Goal: Find specific page/section: Find specific page/section

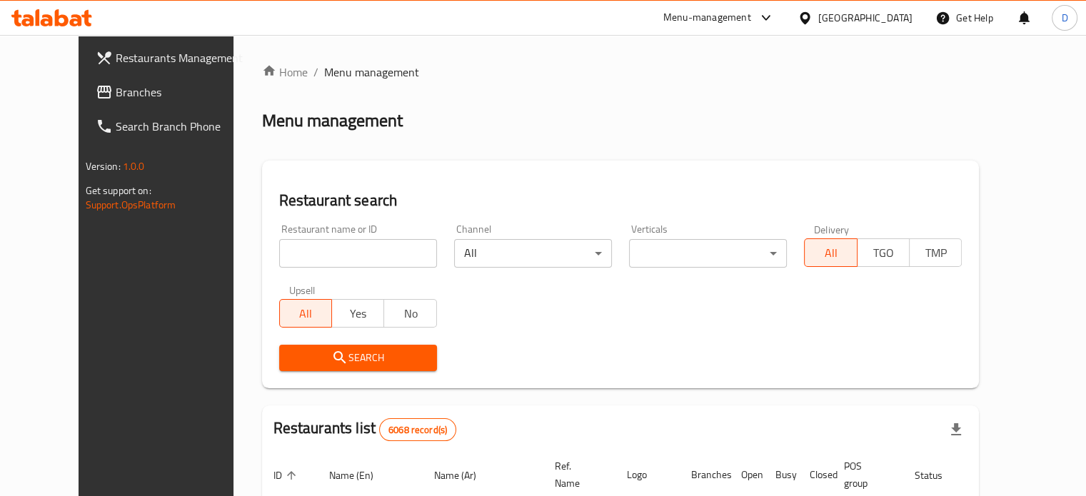
drag, startPoint x: 0, startPoint y: 0, endPoint x: 305, endPoint y: 249, distance: 393.5
click at [305, 249] on input "search" at bounding box center [358, 253] width 158 height 29
type input "Jasmi"
click button "Search" at bounding box center [358, 358] width 158 height 26
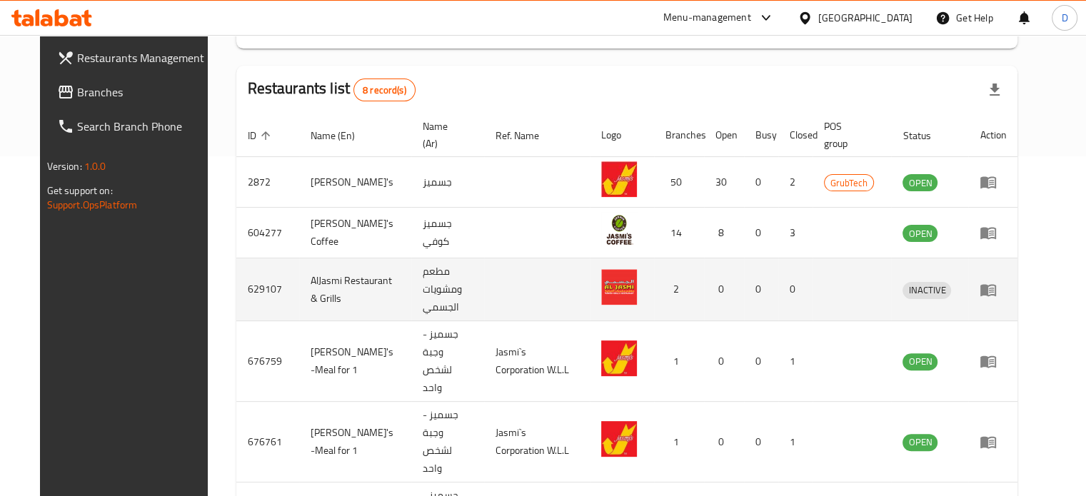
scroll to position [357, 0]
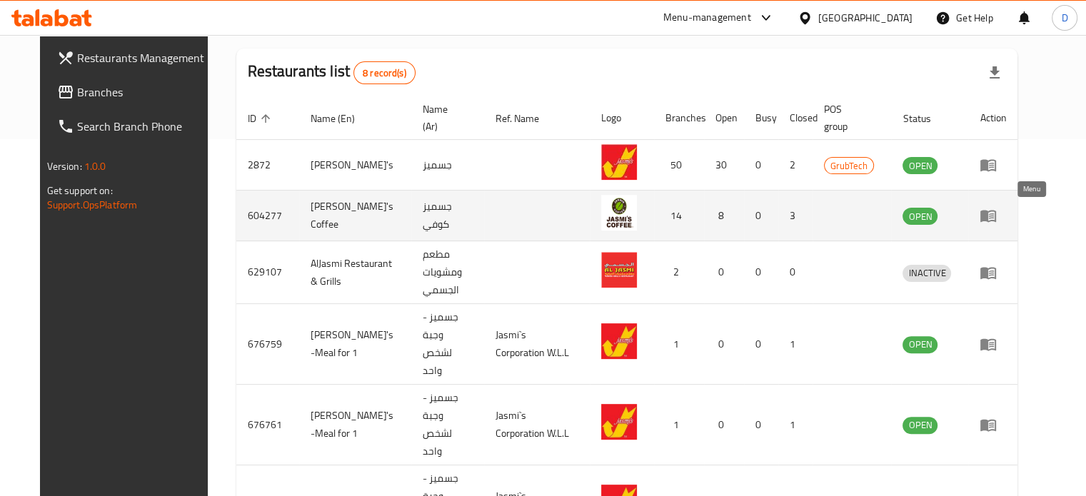
click at [996, 212] on icon "enhanced table" at bounding box center [989, 217] width 16 height 12
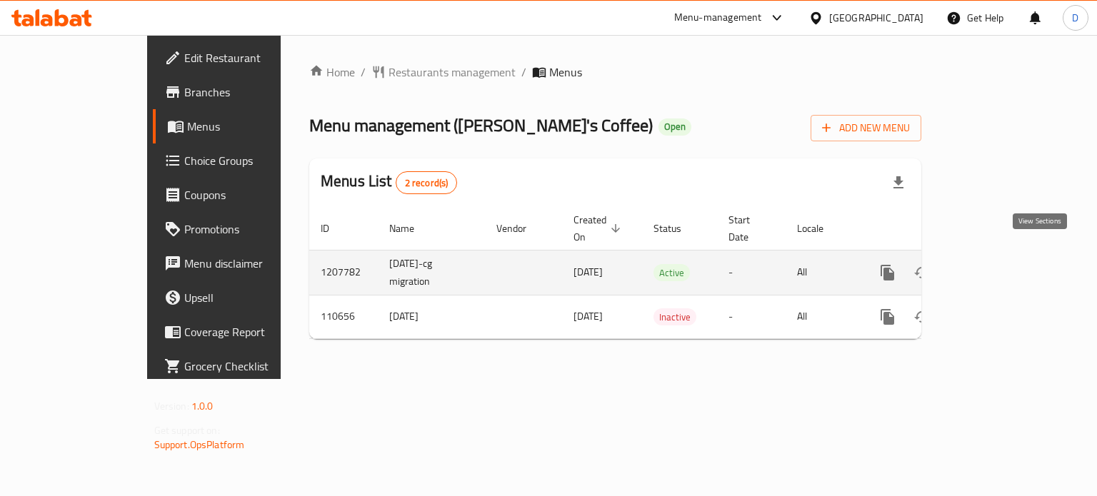
click at [999, 264] on icon "enhanced table" at bounding box center [990, 272] width 17 height 17
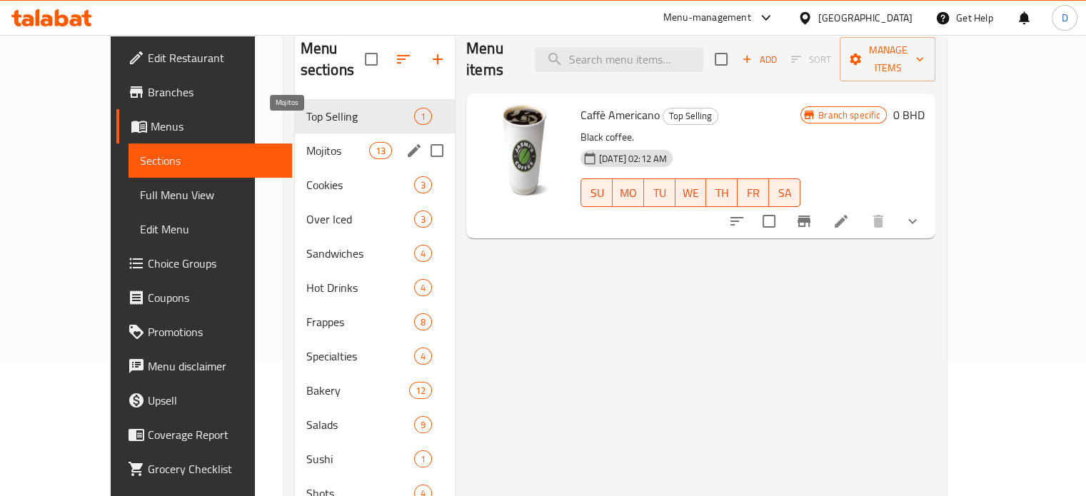
scroll to position [275, 0]
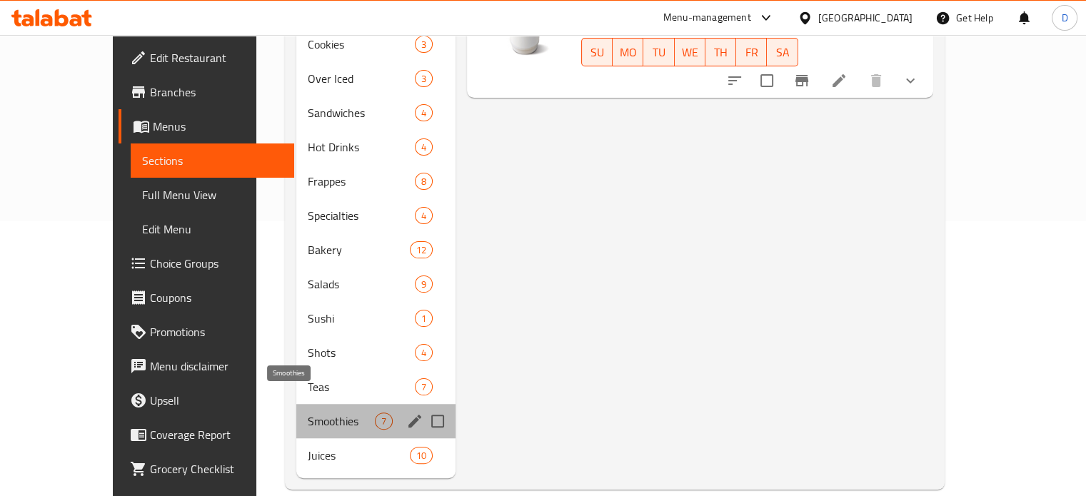
click at [308, 413] on span "Smoothies" at bounding box center [341, 421] width 67 height 17
